Goal: Check status

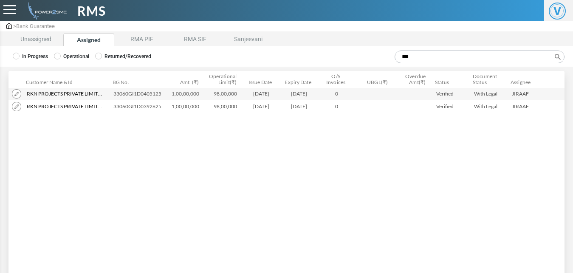
click at [11, 7] on div at bounding box center [9, 9] width 13 height 9
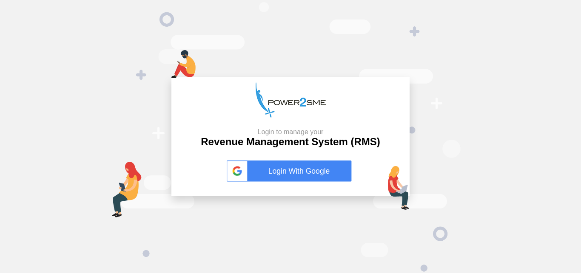
click at [326, 161] on link "Login With Google" at bounding box center [291, 171] width 128 height 21
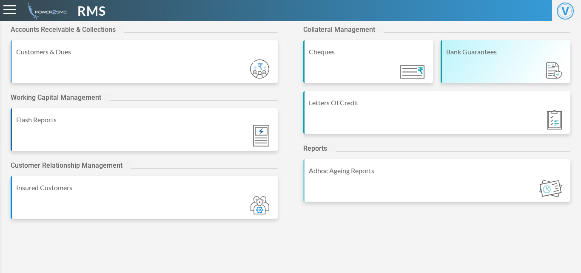
click at [451, 76] on div "Bank Guarantees" at bounding box center [505, 61] width 130 height 43
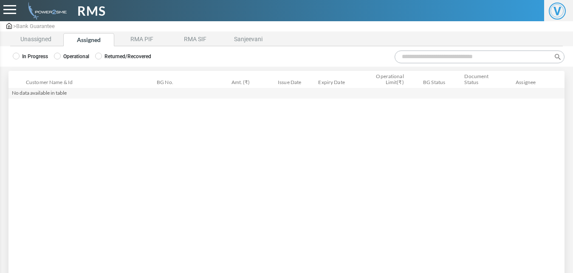
click at [70, 57] on label "Operational" at bounding box center [71, 57] width 35 height 8
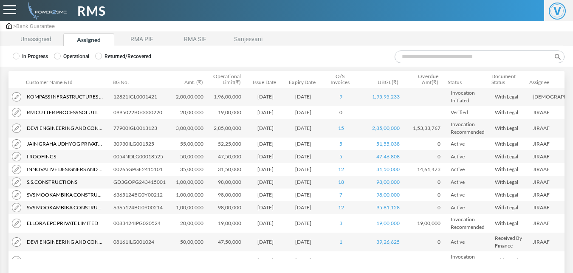
click at [427, 55] on input "Search:" at bounding box center [480, 57] width 170 height 13
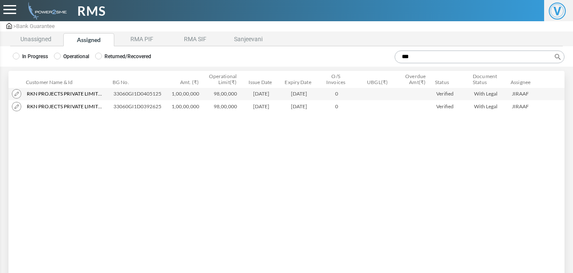
type input "***"
drag, startPoint x: 277, startPoint y: 95, endPoint x: 247, endPoint y: 96, distance: 30.6
click at [247, 96] on td "01-02-2025" at bounding box center [263, 94] width 38 height 13
copy td "01-02-2025"
click at [310, 95] on td "01-02-2026" at bounding box center [301, 94] width 38 height 13
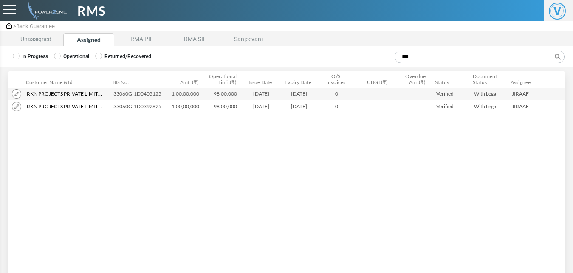
click at [310, 95] on td "01-02-2026" at bounding box center [301, 94] width 38 height 13
click at [300, 108] on td "03-02-2026" at bounding box center [301, 106] width 38 height 13
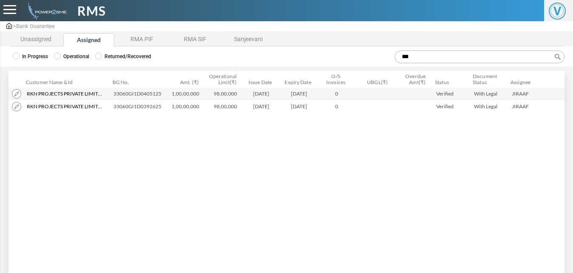
click at [300, 108] on td "03-02-2026" at bounding box center [301, 106] width 38 height 13
